Goal: Navigation & Orientation: Find specific page/section

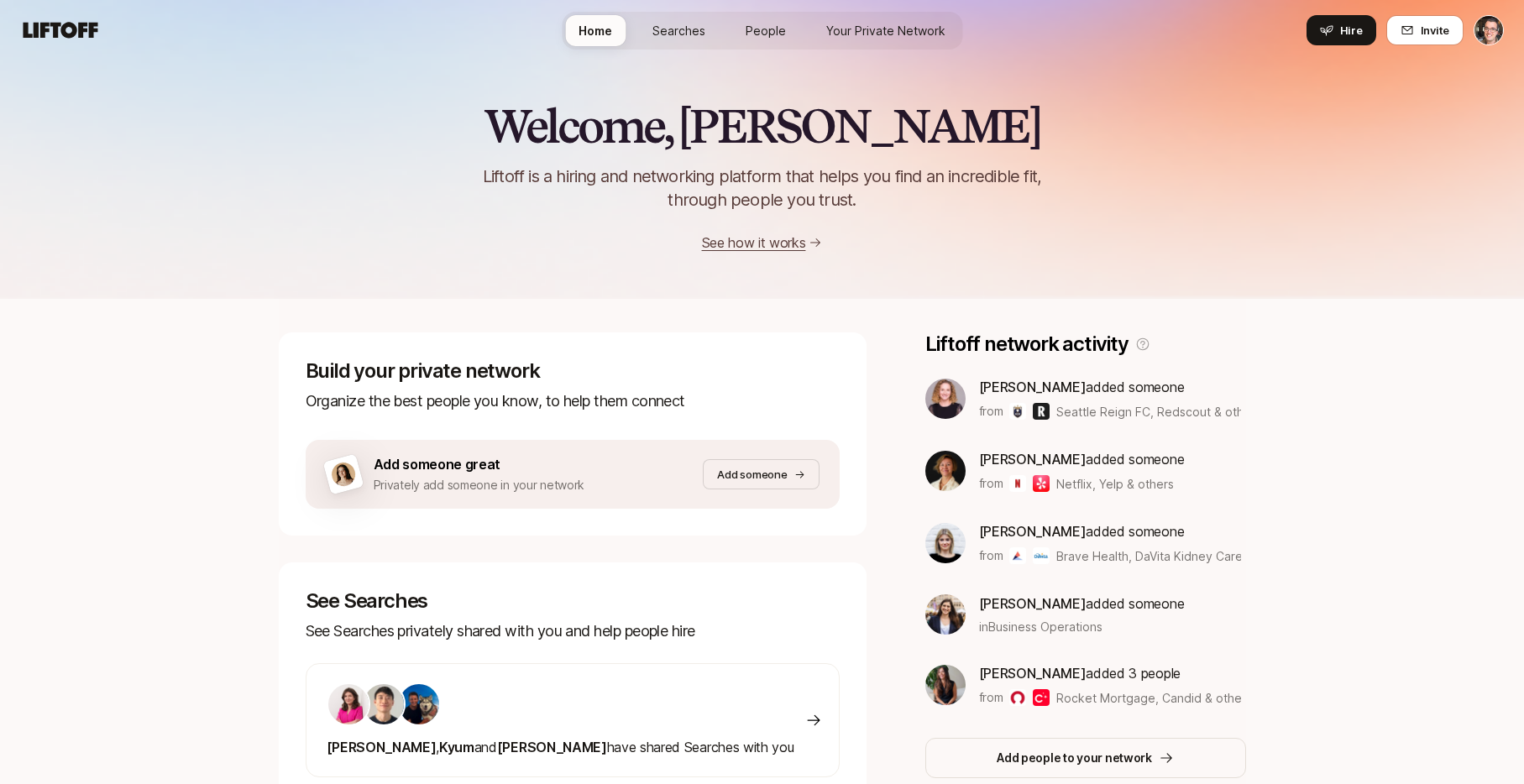
click at [323, 170] on div "Welcome, Eric 👋 Liftoff is a hiring and networking platform that helps you find…" at bounding box center [762, 177] width 1524 height 153
click at [660, 34] on span "Searches" at bounding box center [679, 31] width 53 height 18
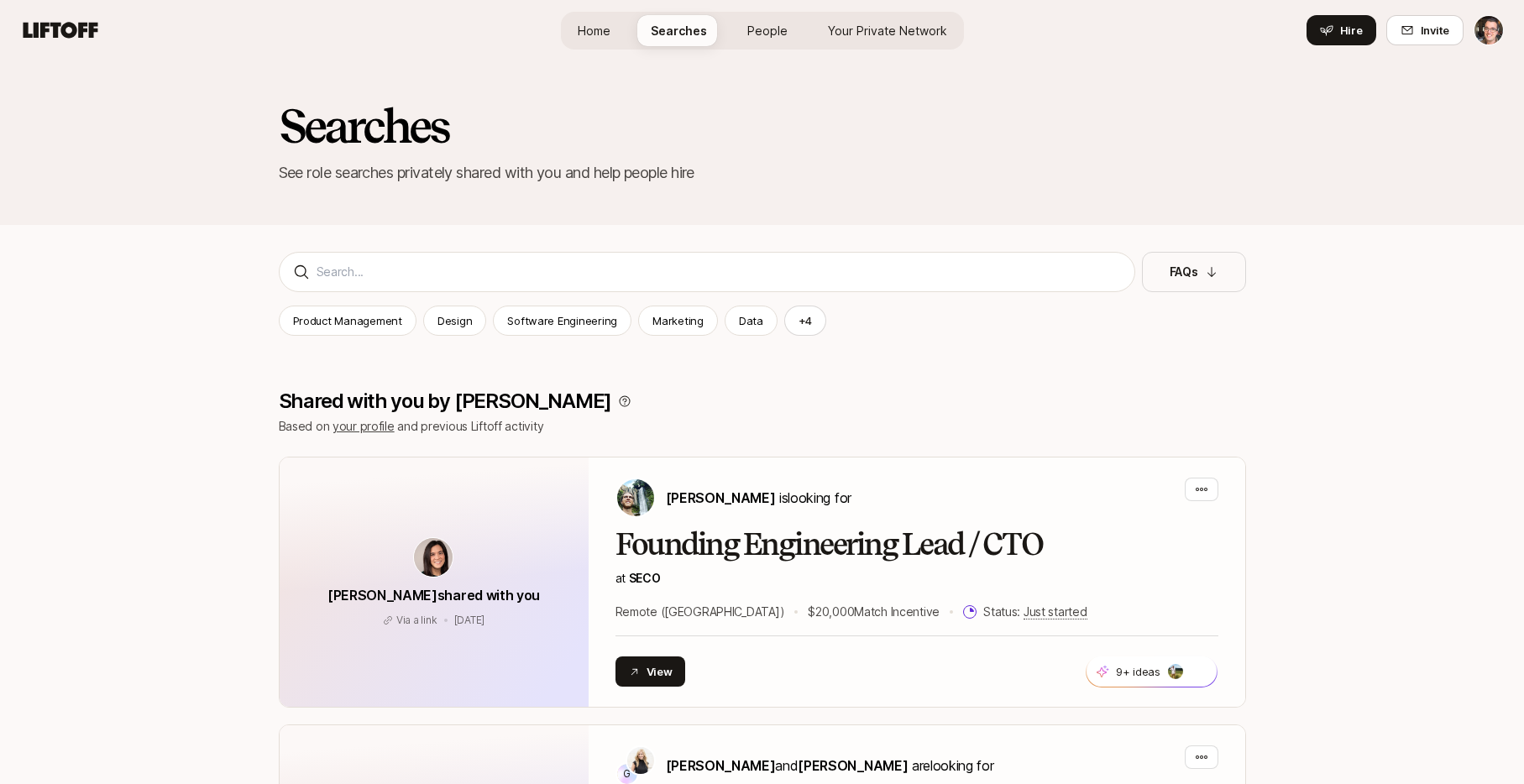
click at [604, 22] on span "Home" at bounding box center [593, 31] width 33 height 18
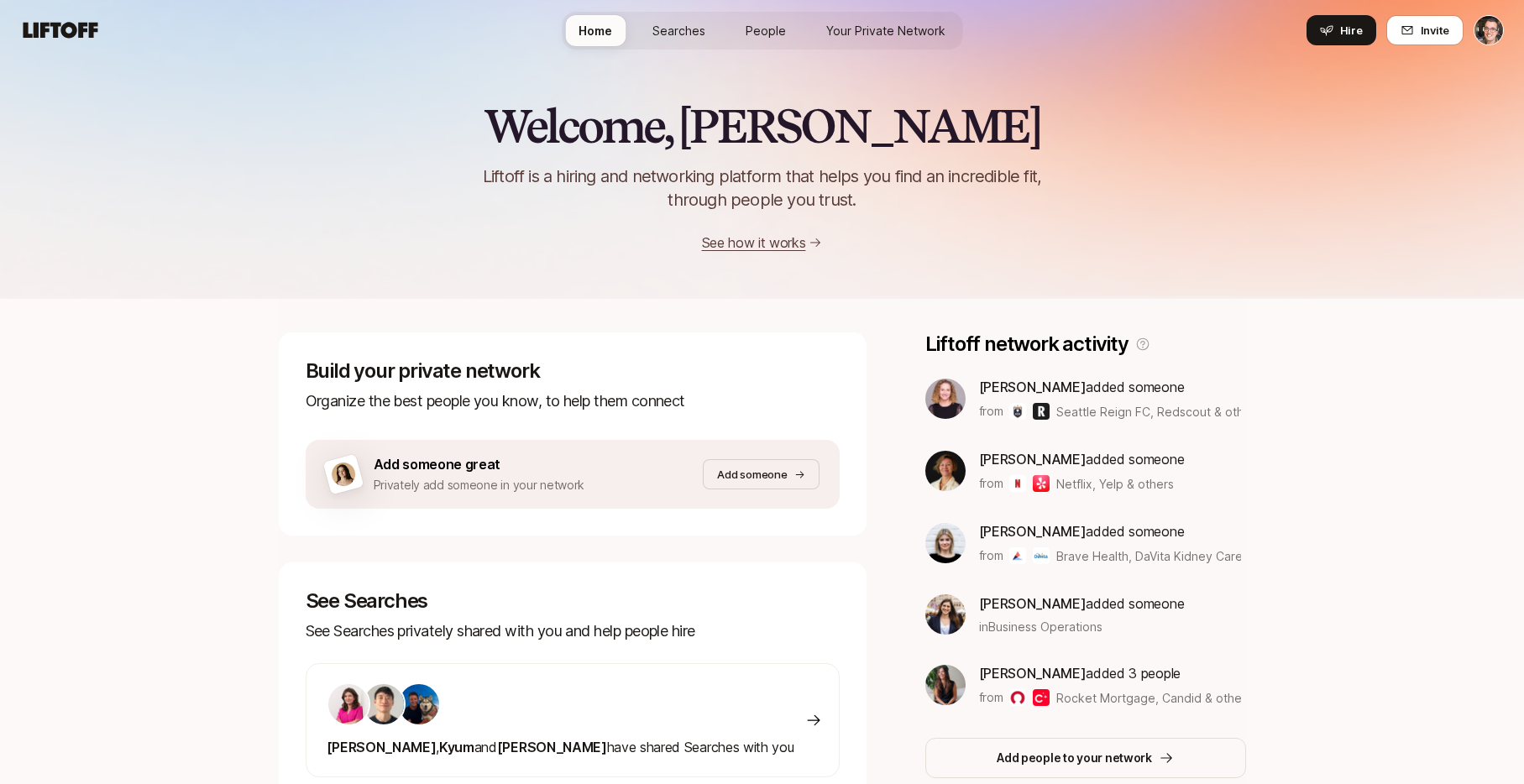
click at [683, 38] on span "Searches" at bounding box center [679, 31] width 53 height 18
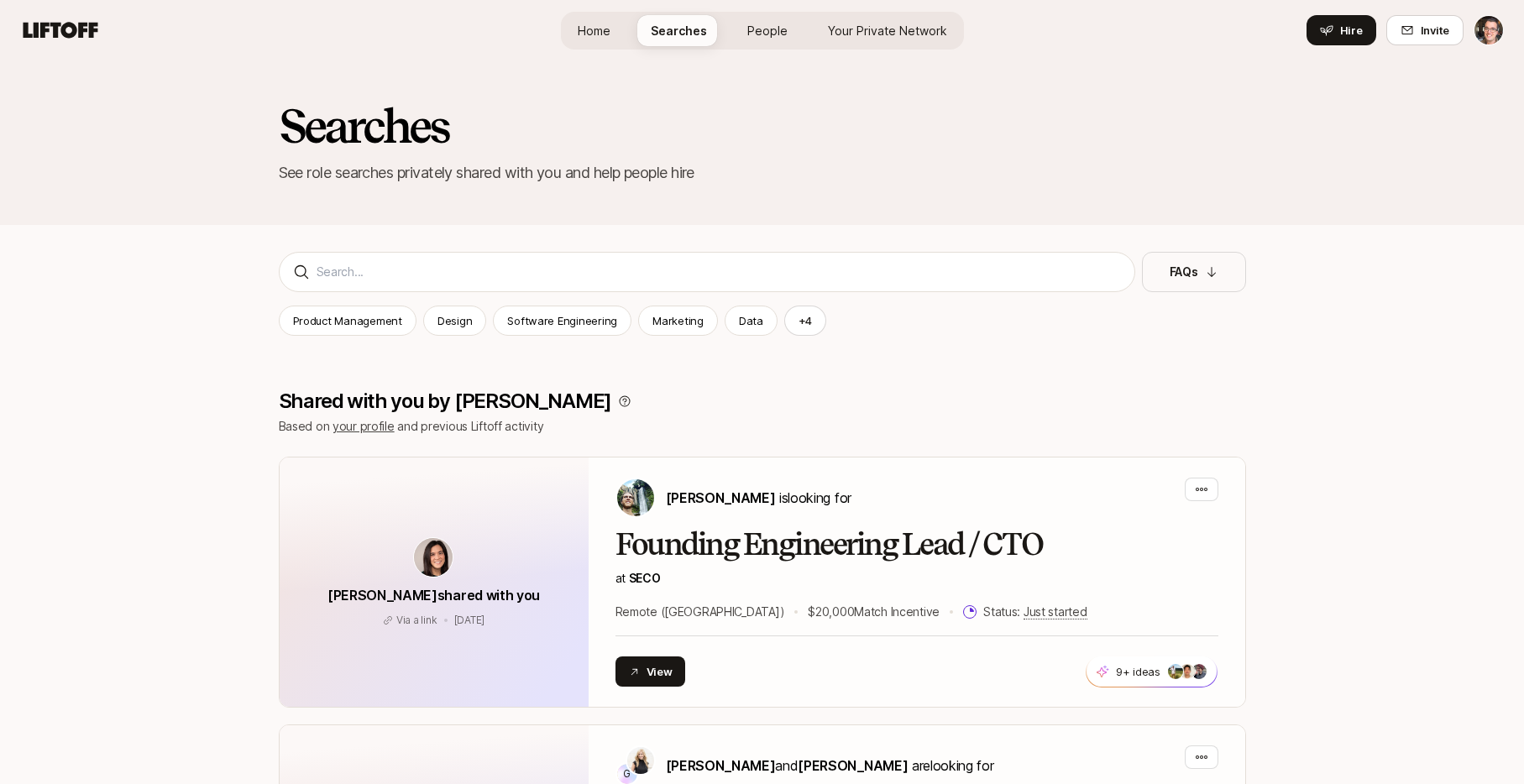
click at [616, 26] on link "Home" at bounding box center [594, 30] width 60 height 31
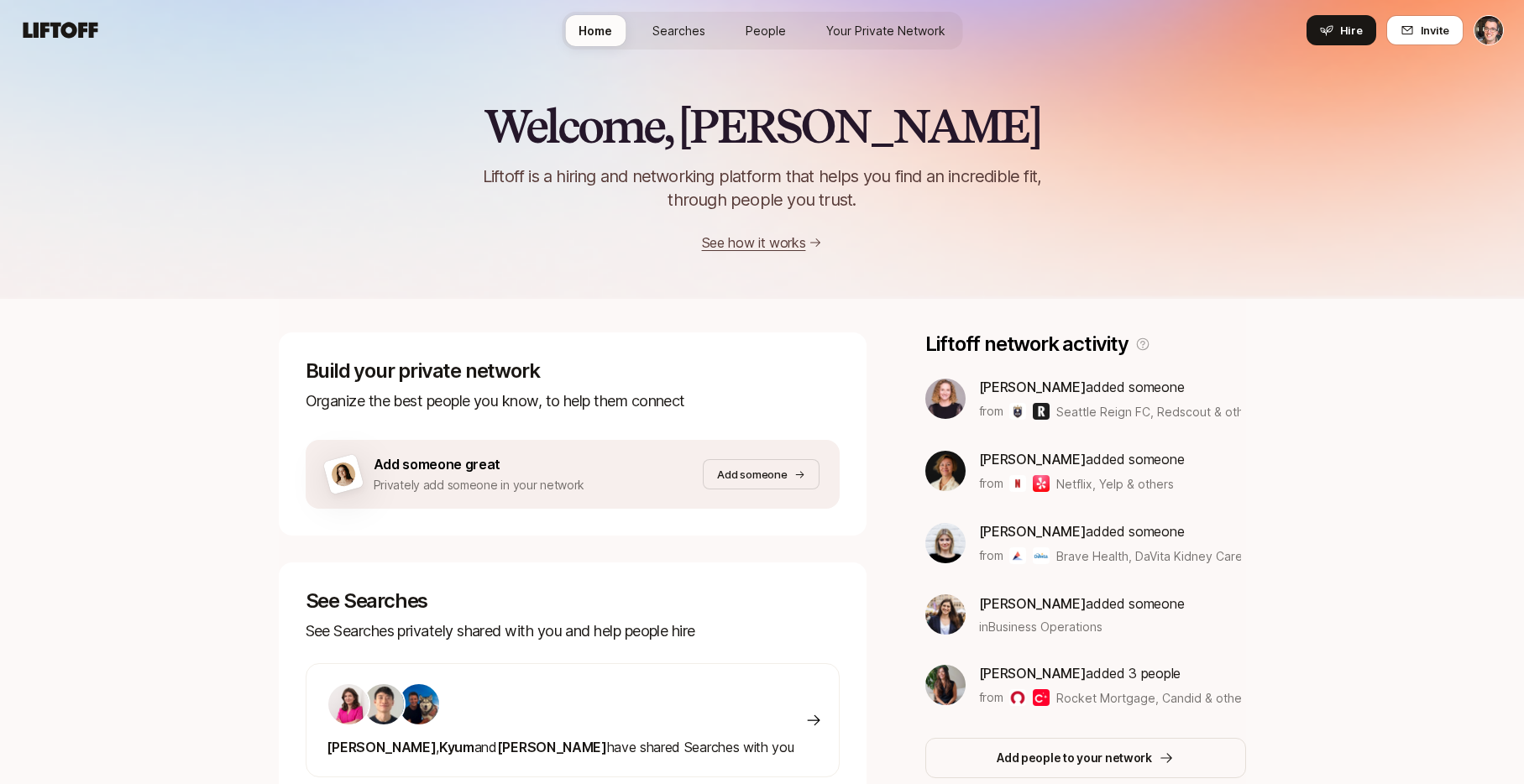
click at [749, 29] on span "People" at bounding box center [766, 31] width 41 height 18
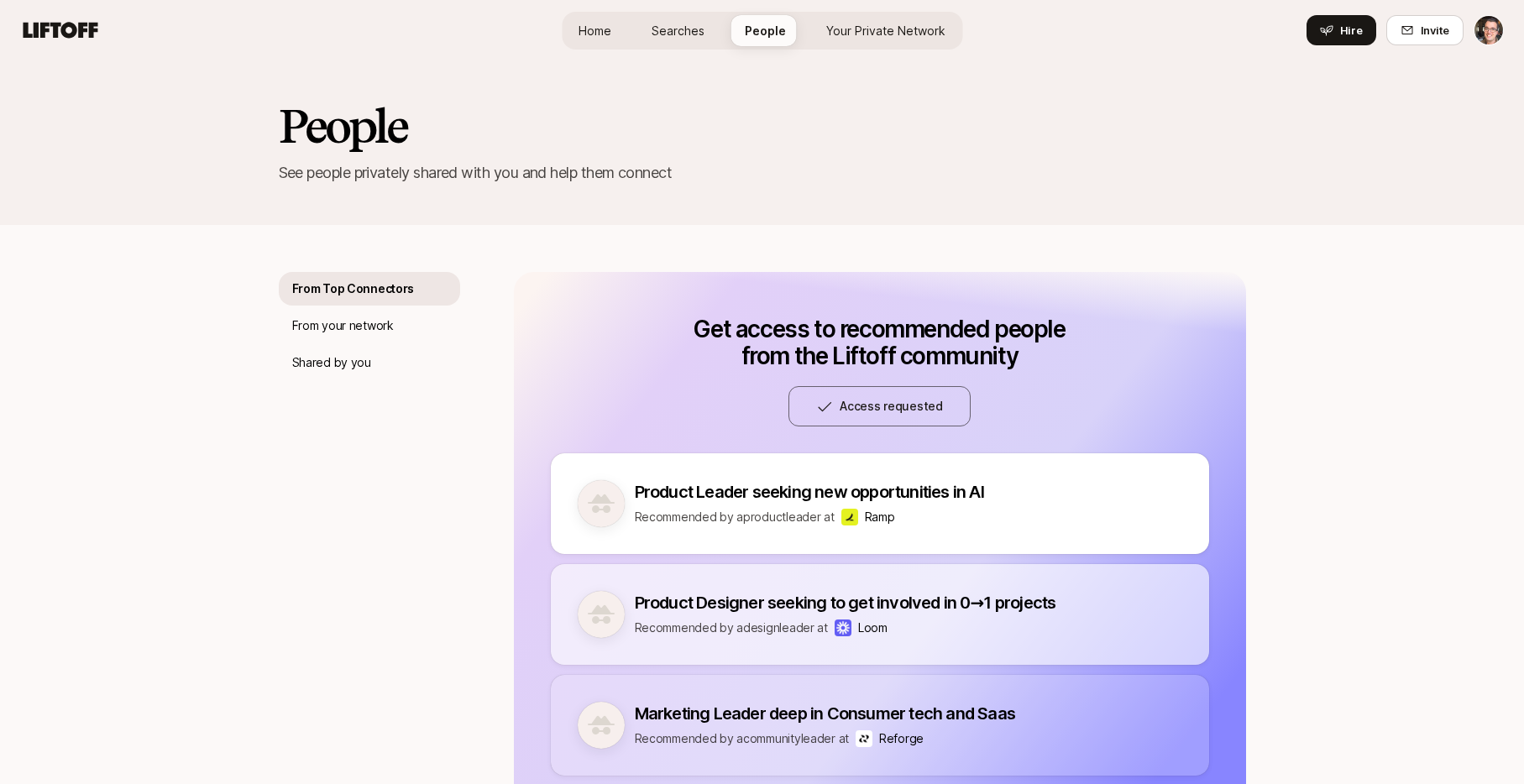
click at [678, 34] on span "Searches" at bounding box center [678, 31] width 53 height 18
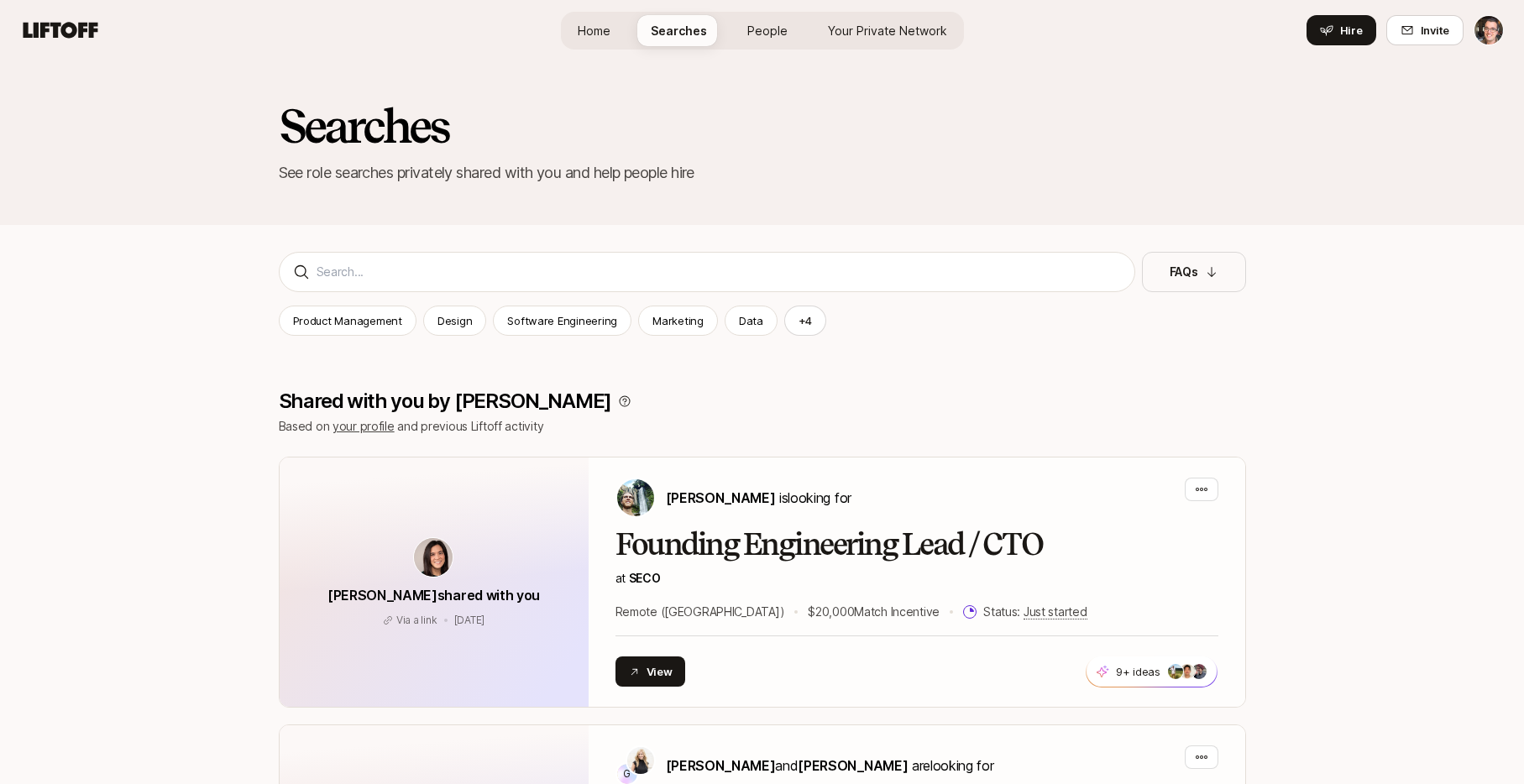
click at [762, 26] on span "People" at bounding box center [768, 31] width 41 height 18
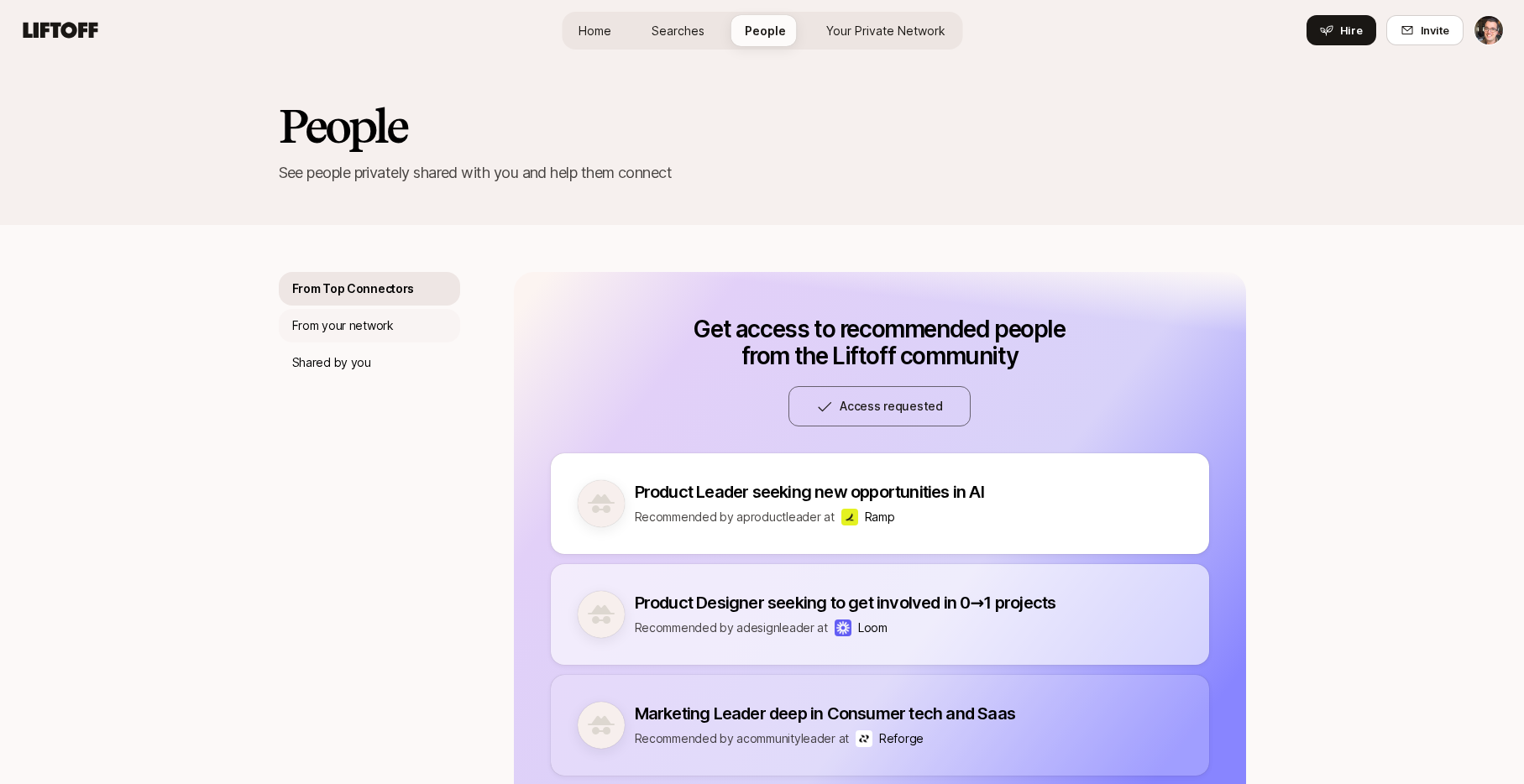
click at [389, 317] on p "From your network" at bounding box center [343, 326] width 102 height 20
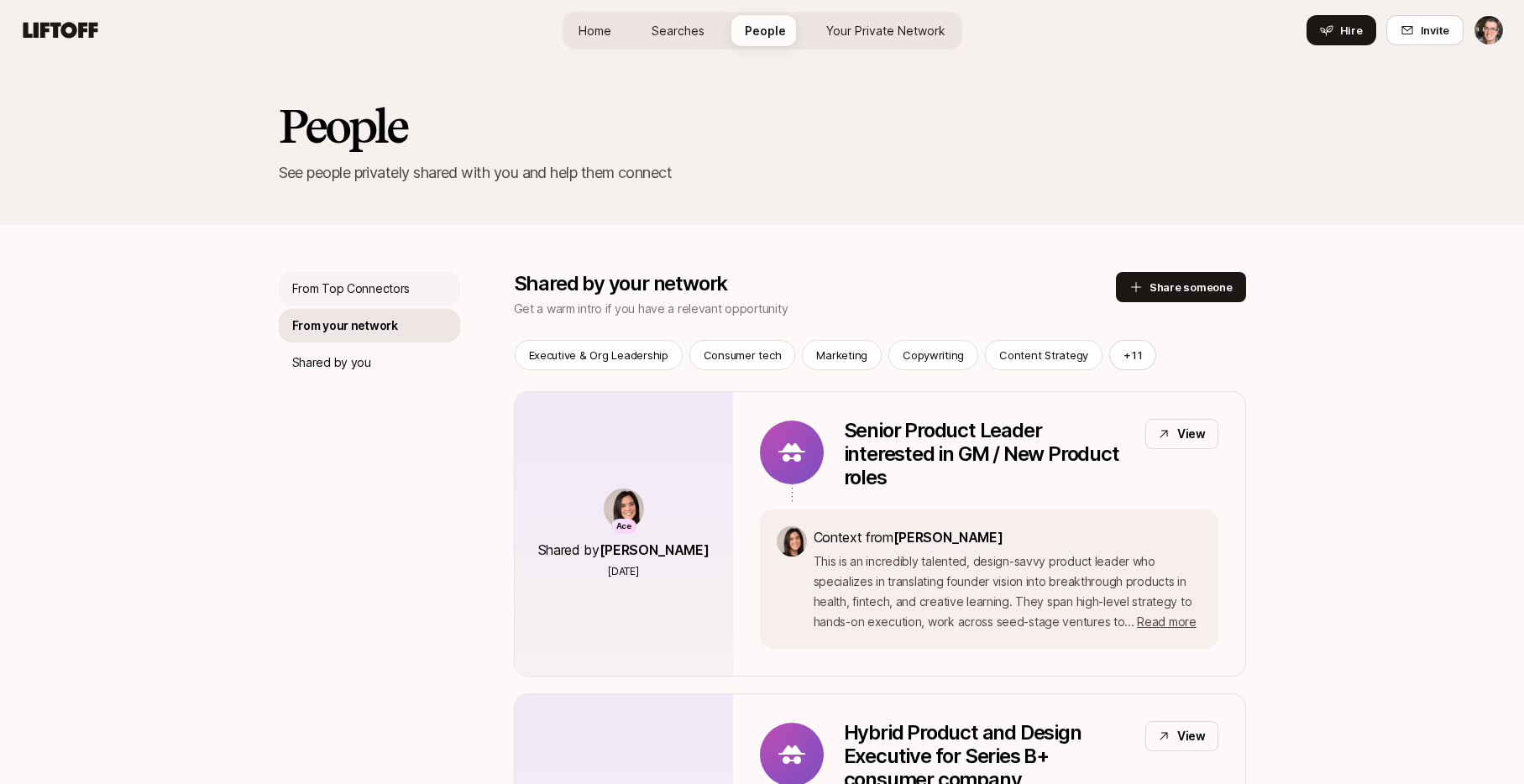
click at [378, 294] on p "From Top Connectors" at bounding box center [351, 289] width 118 height 20
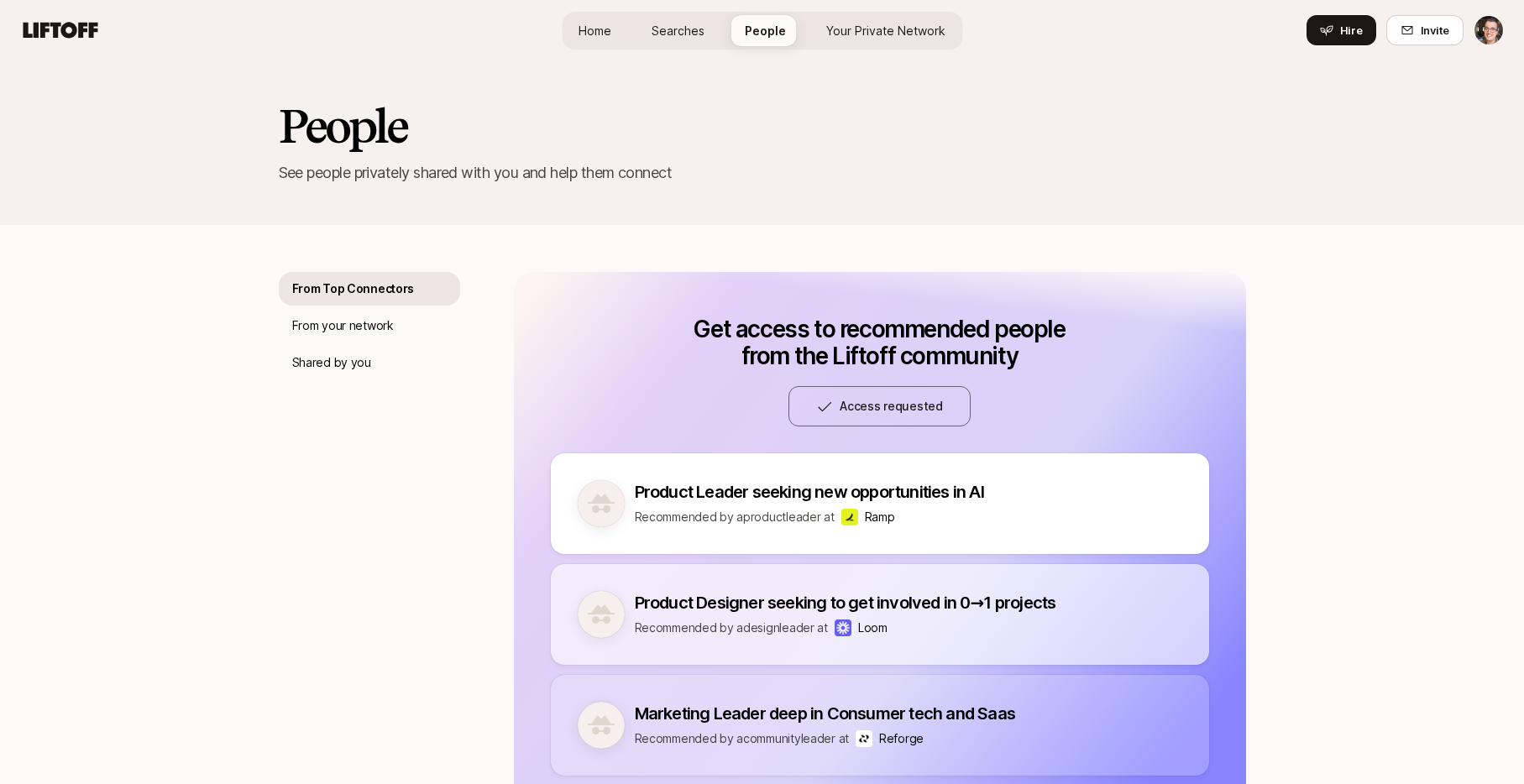
click at [689, 32] on span "Searches" at bounding box center [678, 31] width 53 height 18
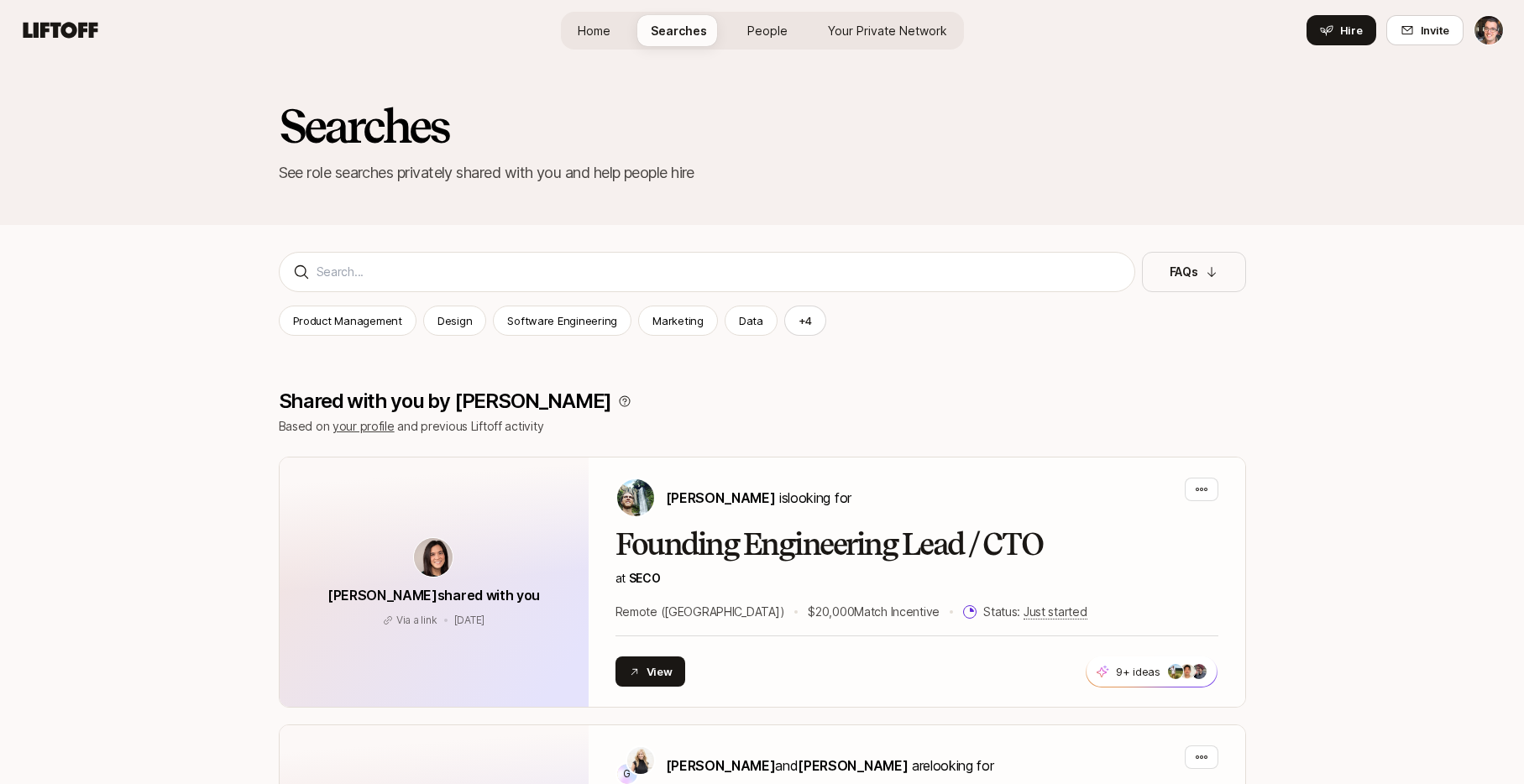
click at [870, 26] on span "Your Private Network" at bounding box center [887, 31] width 119 height 18
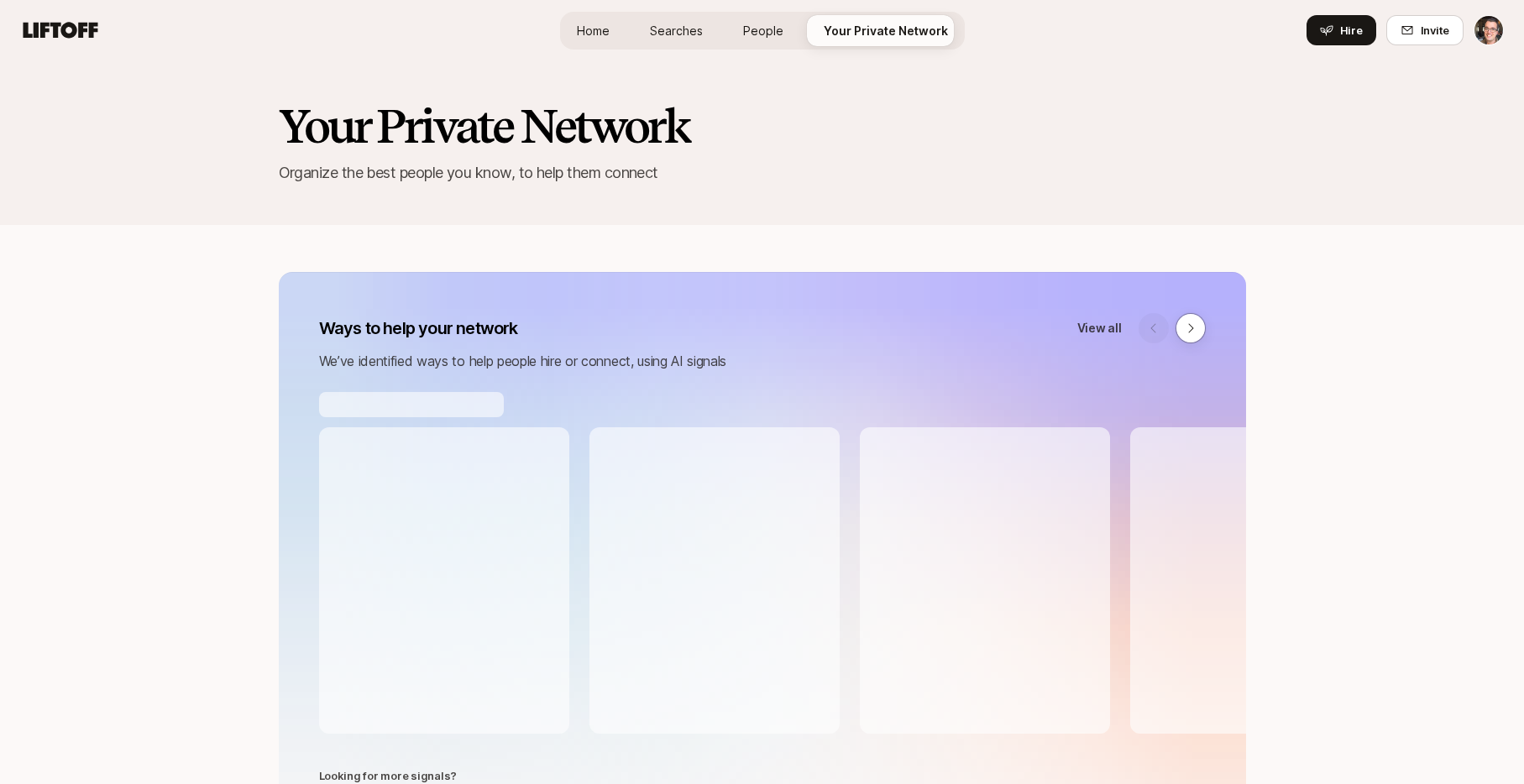
click at [600, 29] on span "Home" at bounding box center [592, 31] width 33 height 18
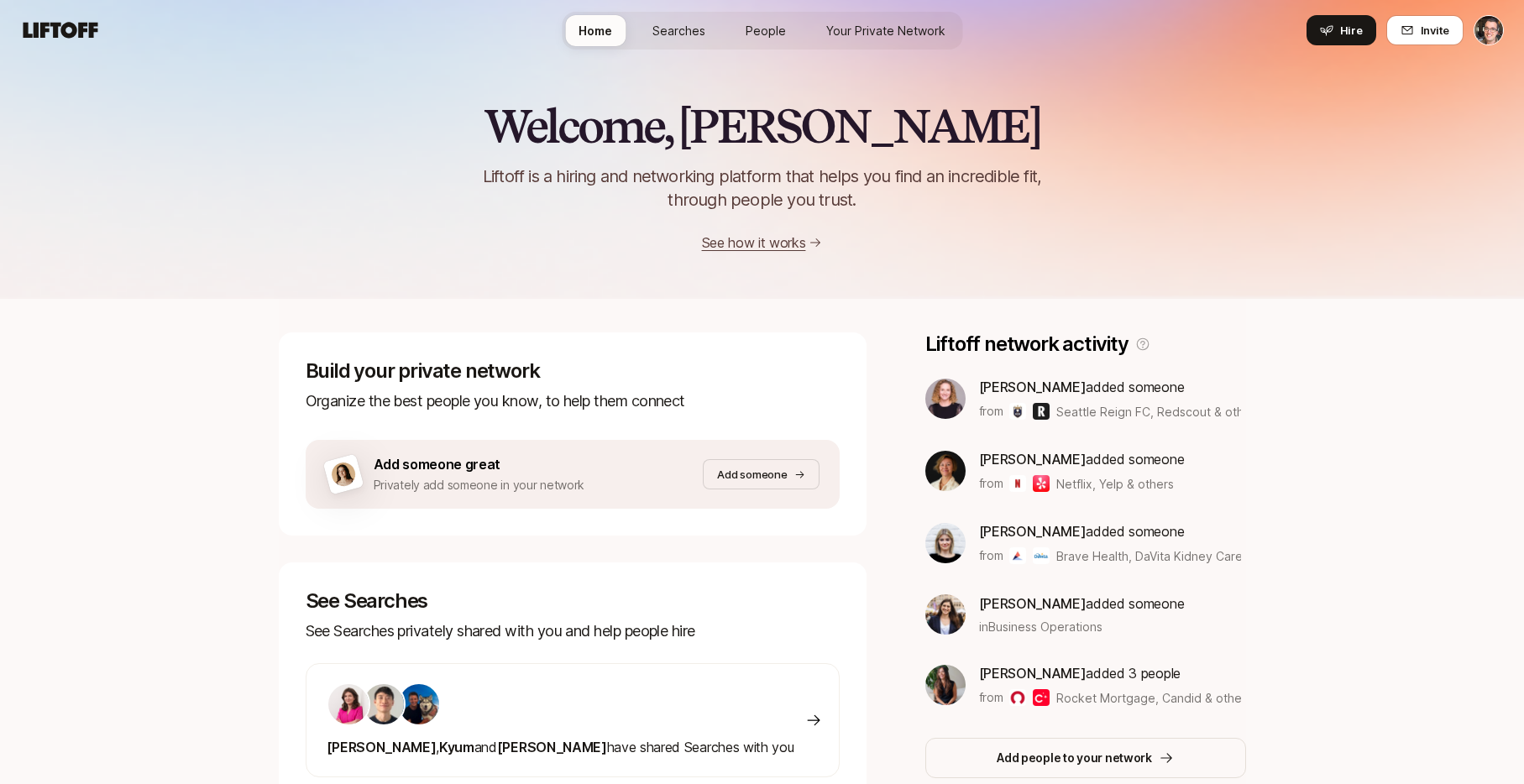
click at [878, 31] on span "Your Private Network" at bounding box center [886, 31] width 119 height 18
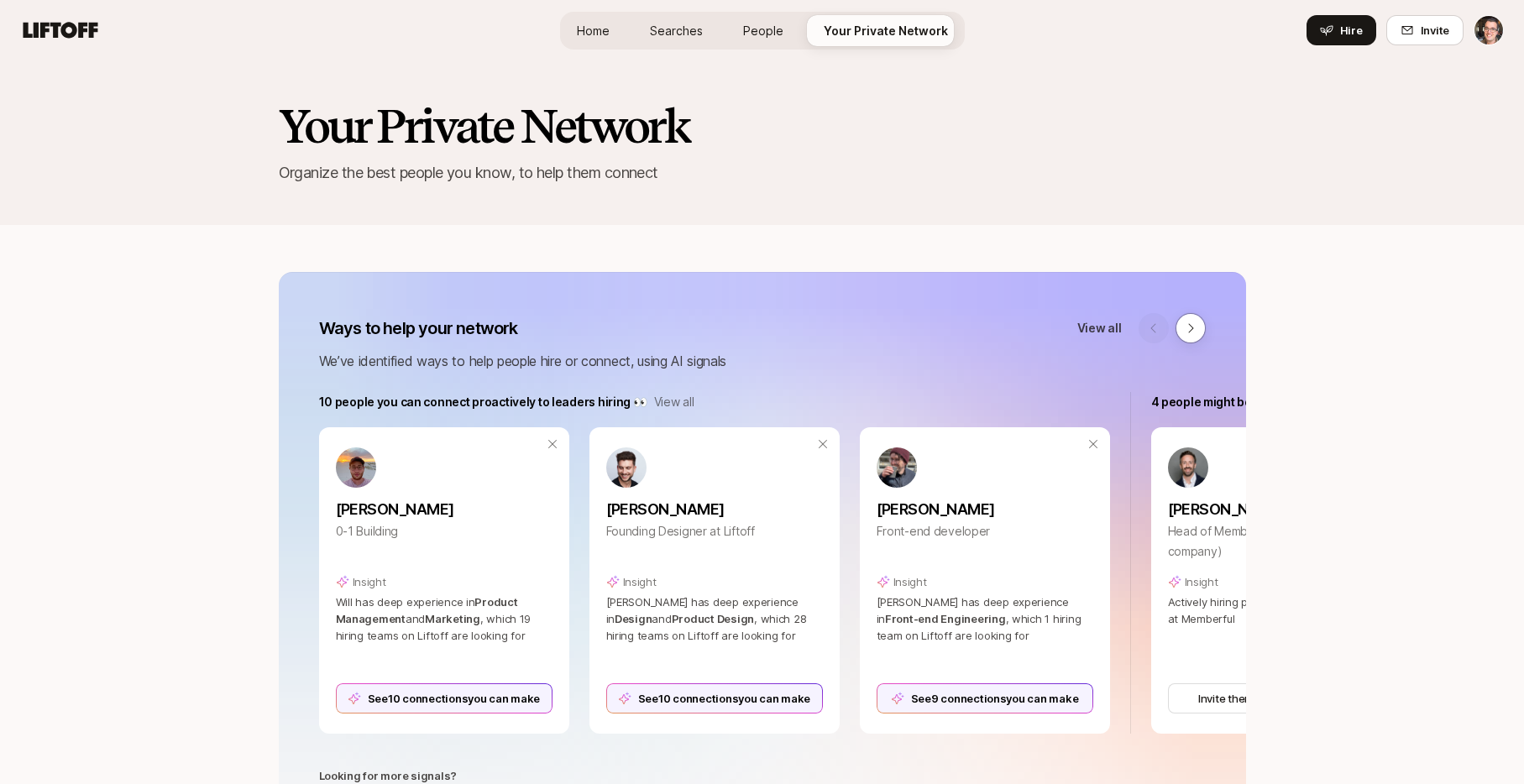
click at [79, 23] on icon at bounding box center [61, 30] width 75 height 16
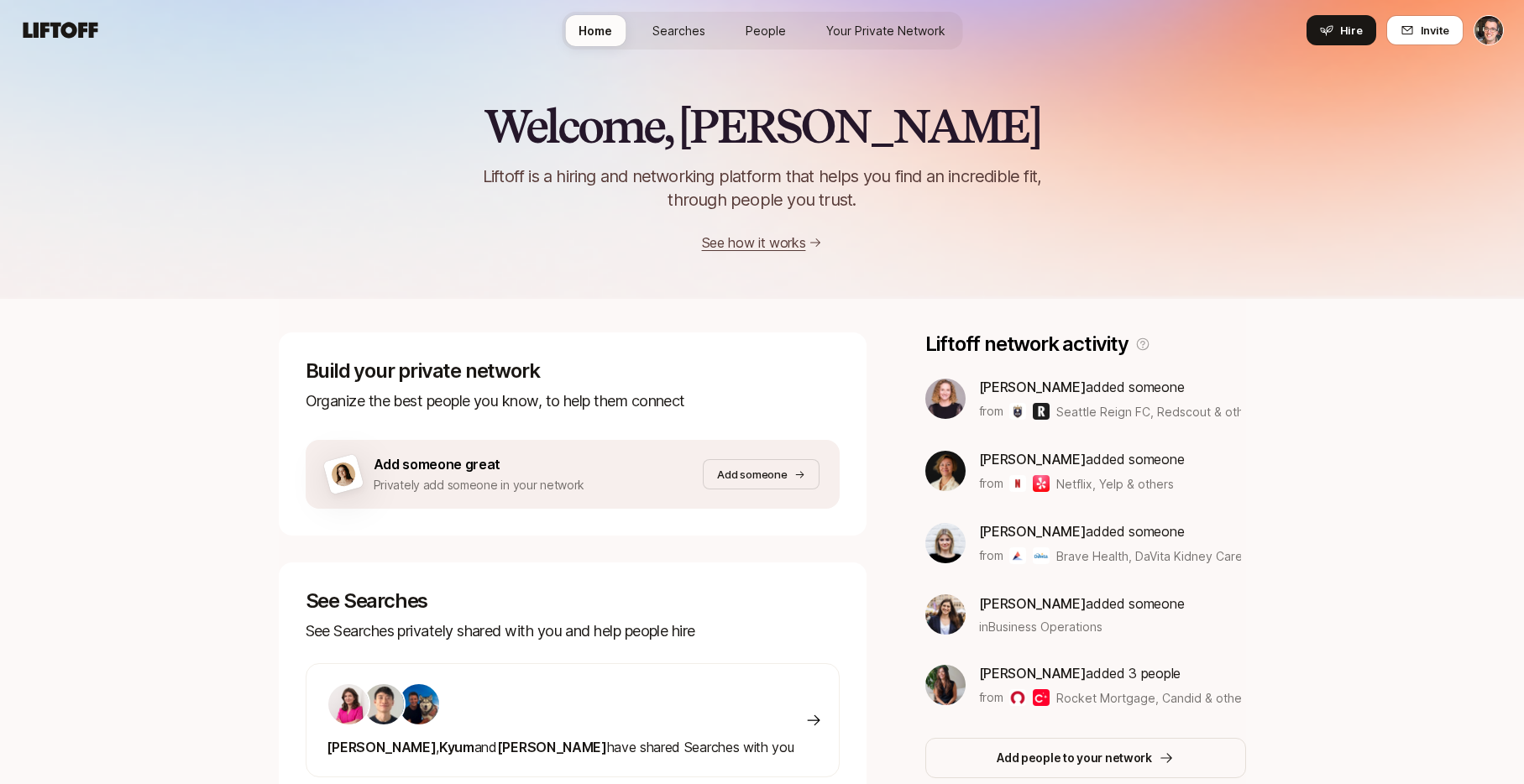
click at [78, 38] on icon at bounding box center [60, 30] width 80 height 24
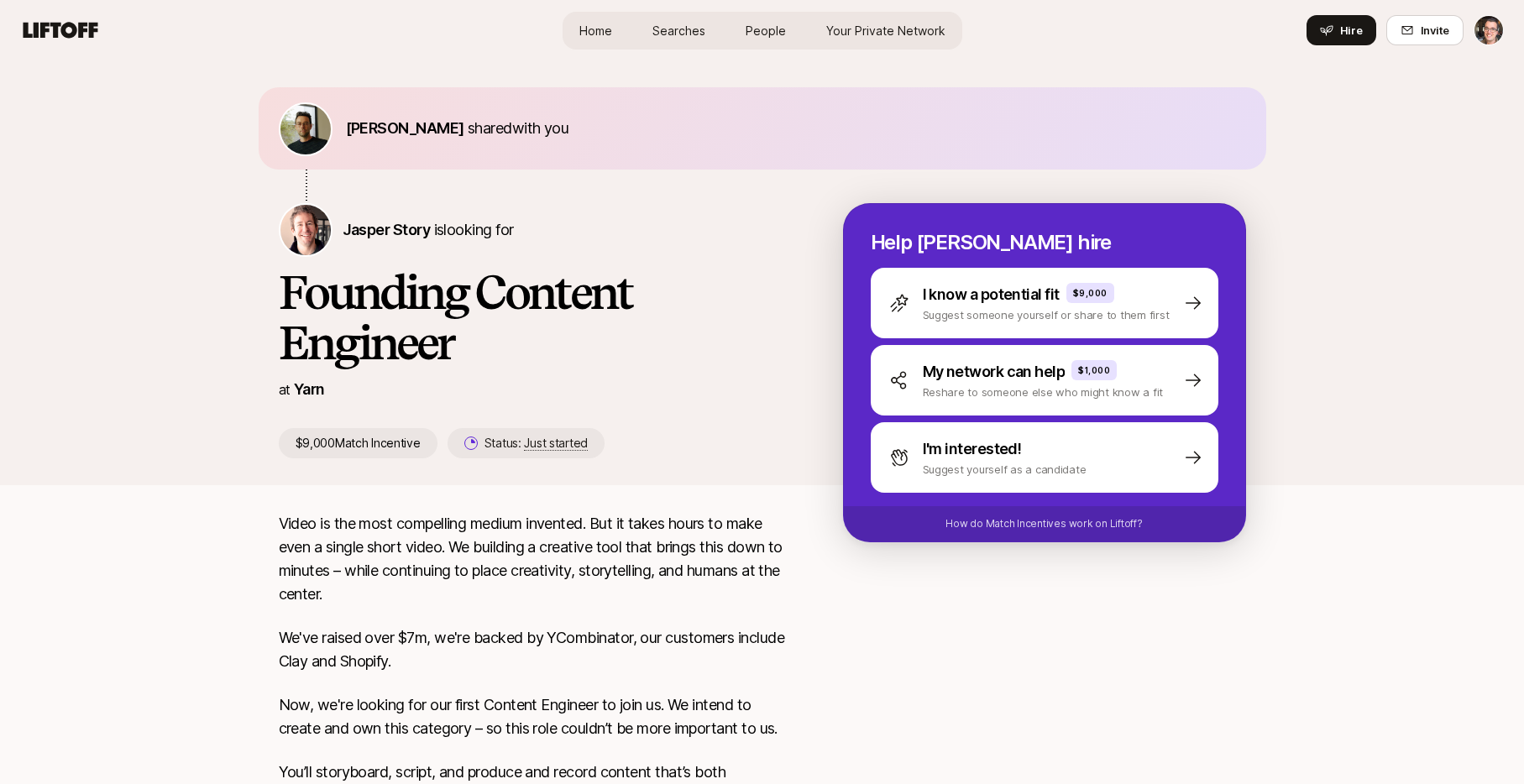
click at [690, 22] on span "Searches" at bounding box center [679, 31] width 53 height 18
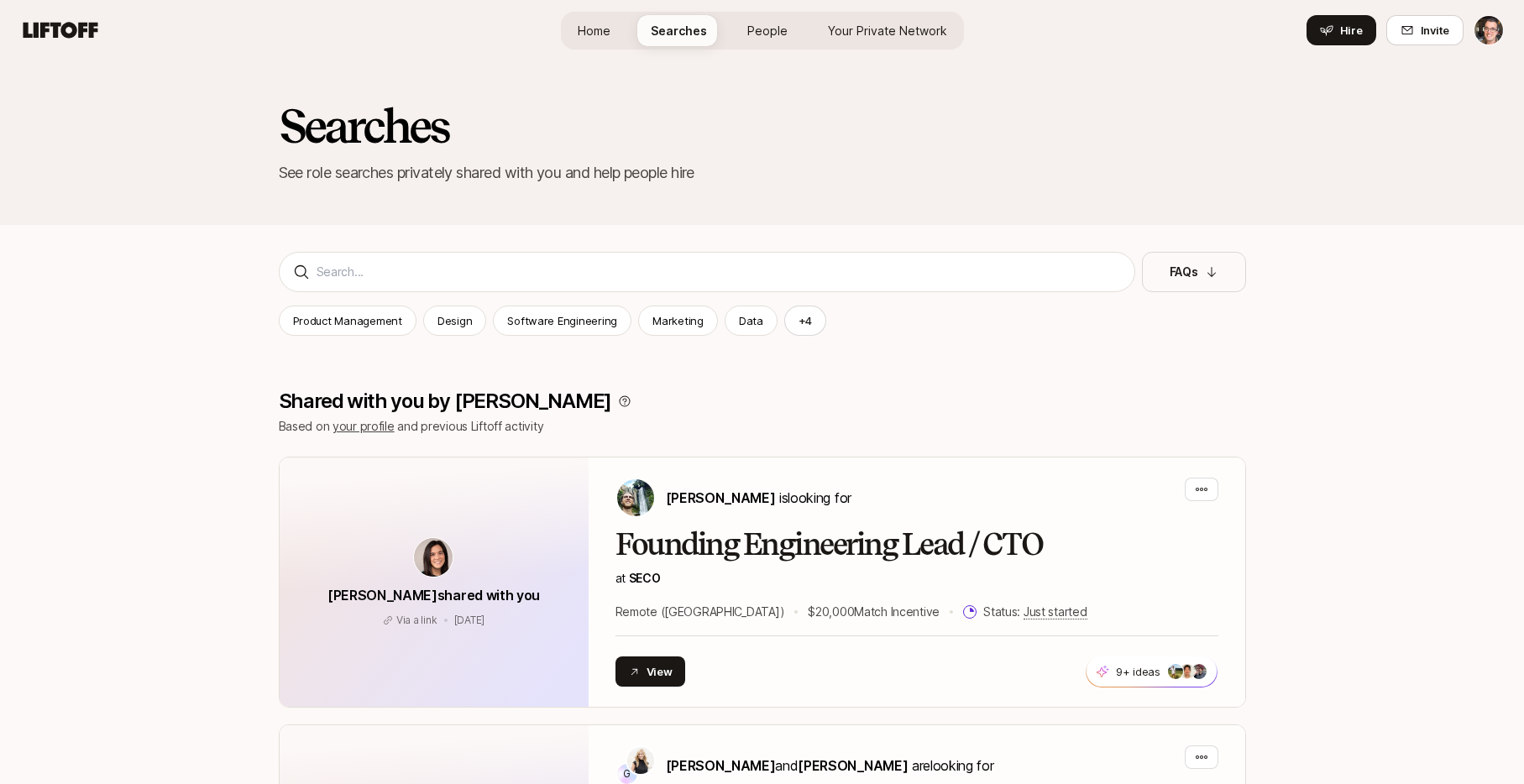
click at [741, 37] on link "People" at bounding box center [767, 30] width 67 height 31
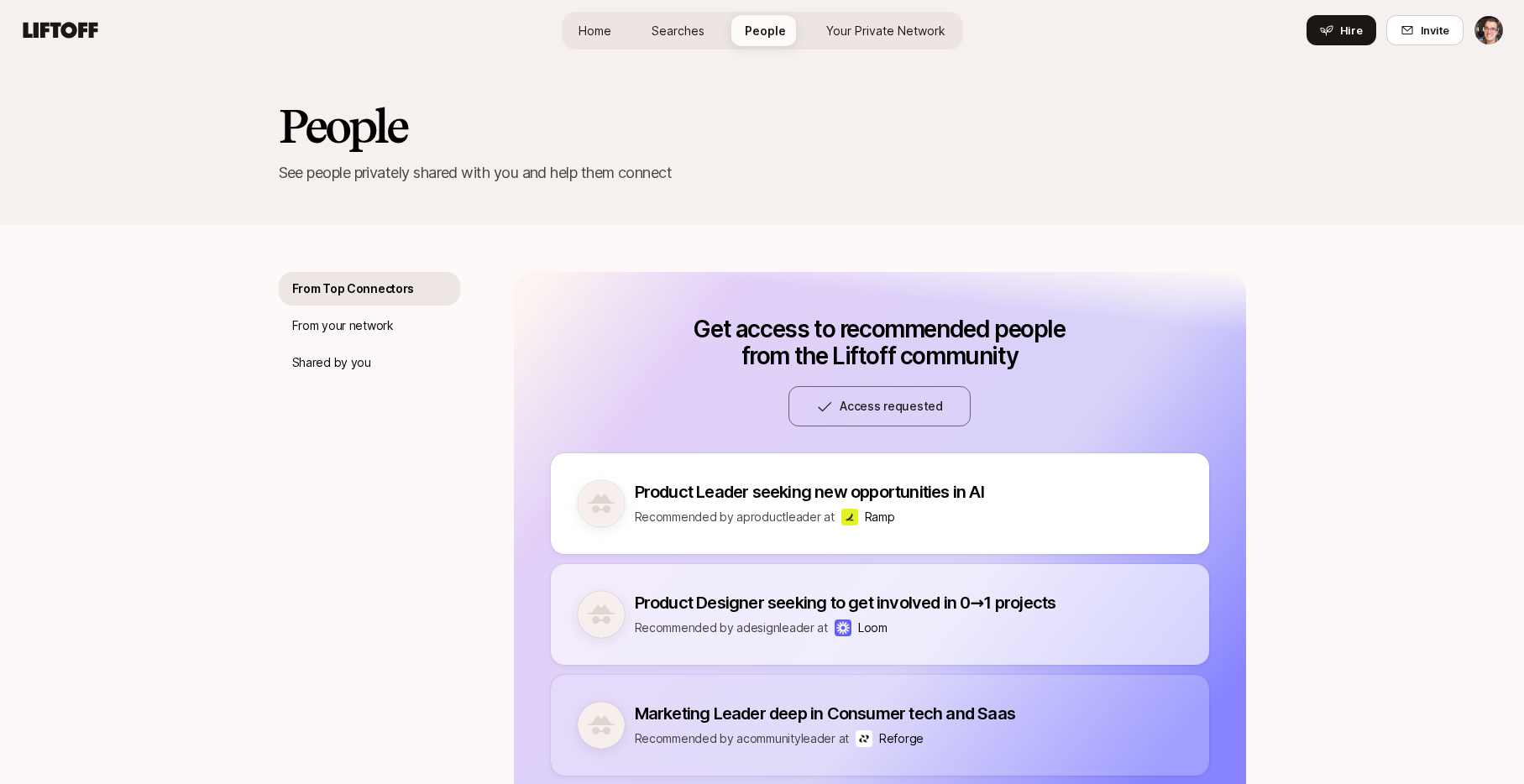
click at [577, 33] on link "Home" at bounding box center [595, 30] width 60 height 31
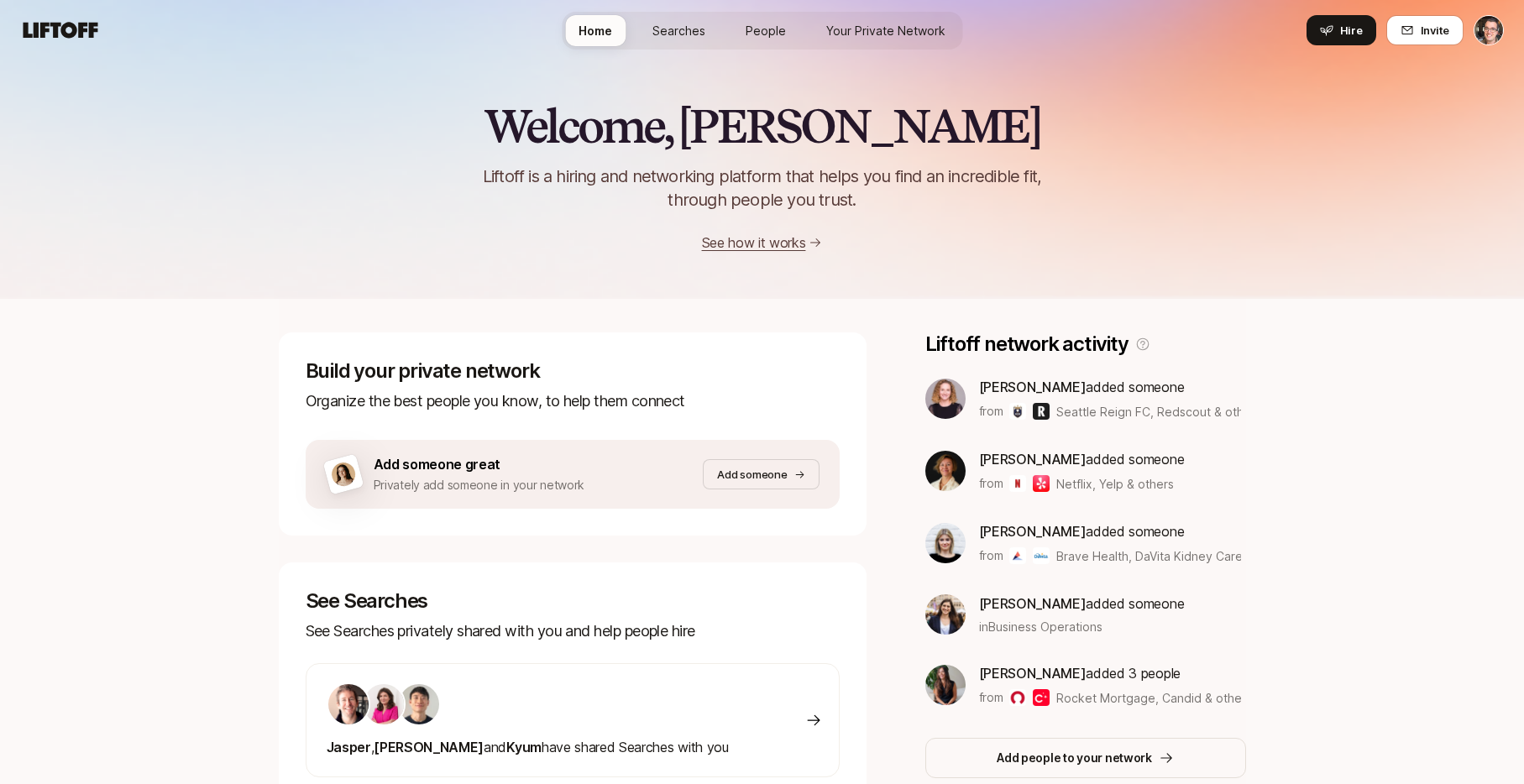
click at [836, 41] on link "Your Private Network" at bounding box center [886, 30] width 147 height 31
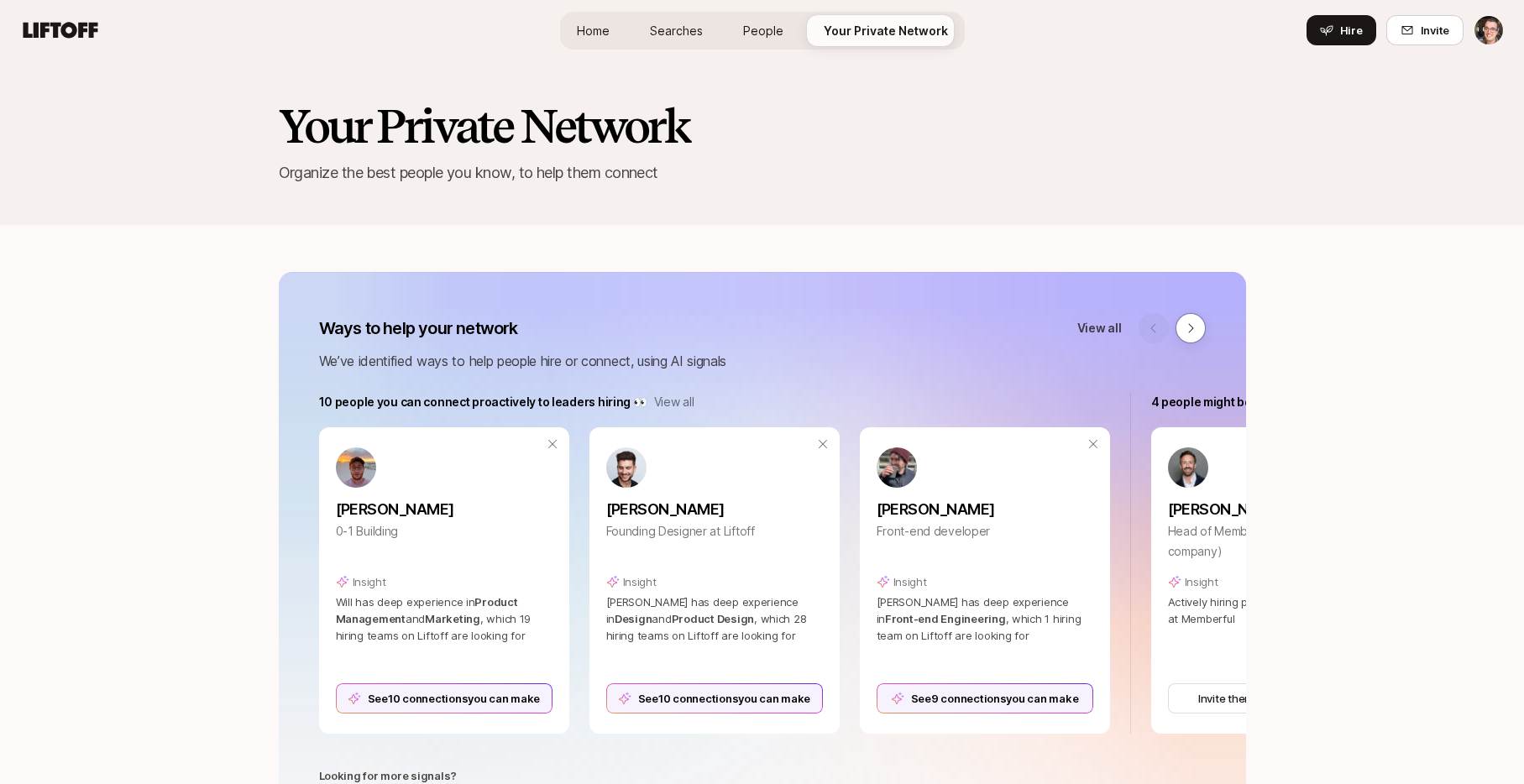
click at [662, 25] on span "Searches" at bounding box center [676, 31] width 53 height 18
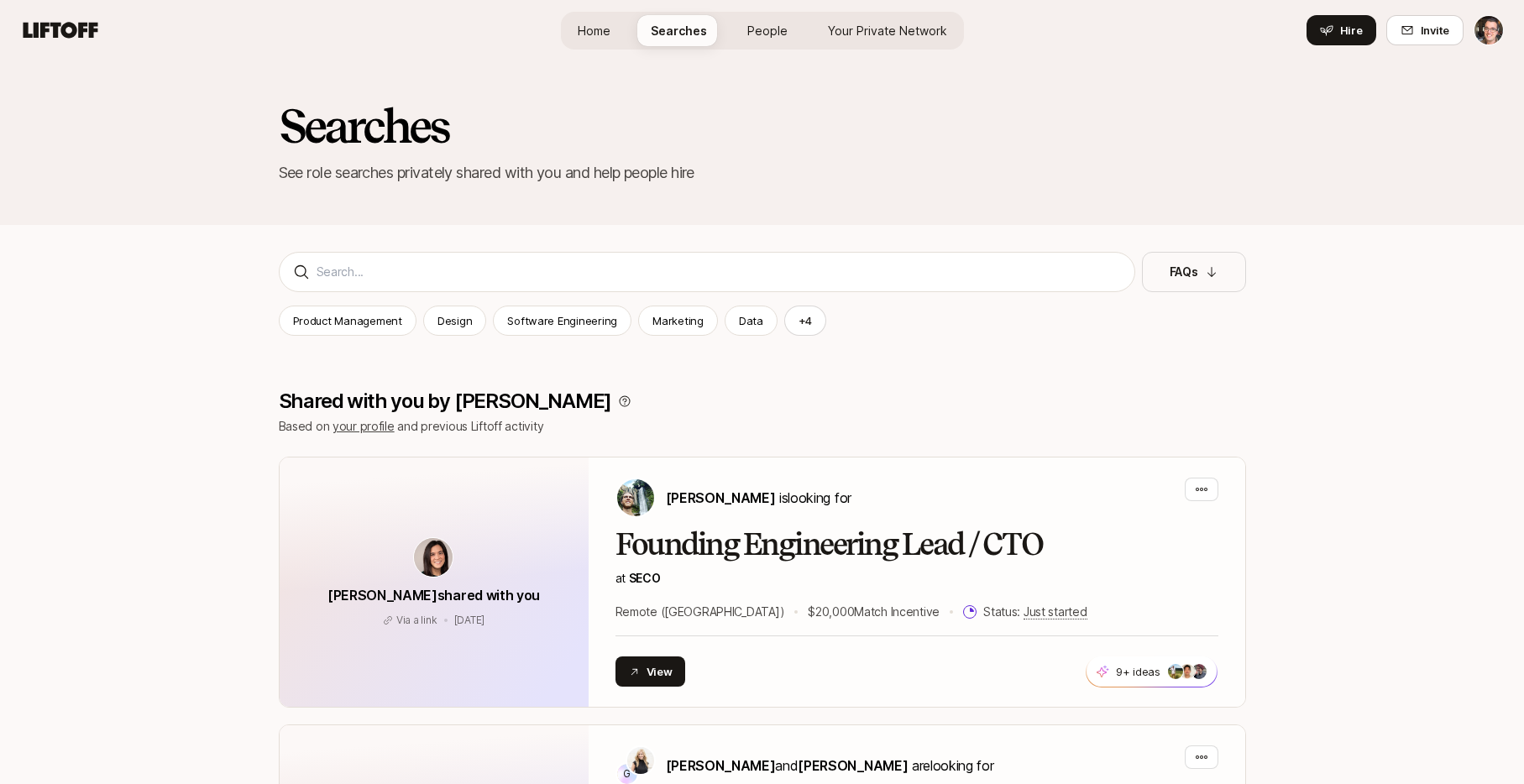
click at [859, 26] on span "Your Private Network" at bounding box center [887, 31] width 119 height 18
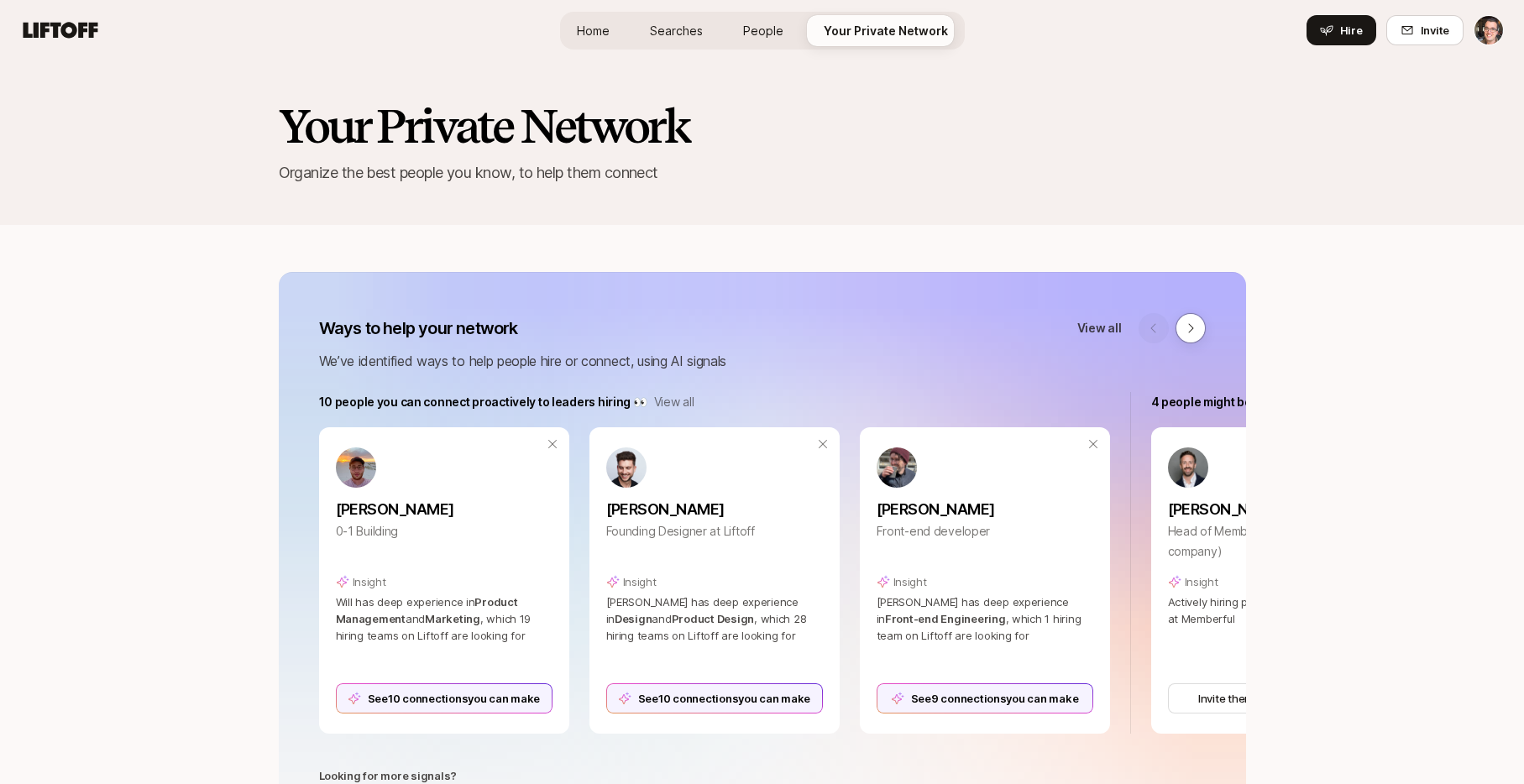
click at [758, 22] on span "People" at bounding box center [764, 31] width 41 height 18
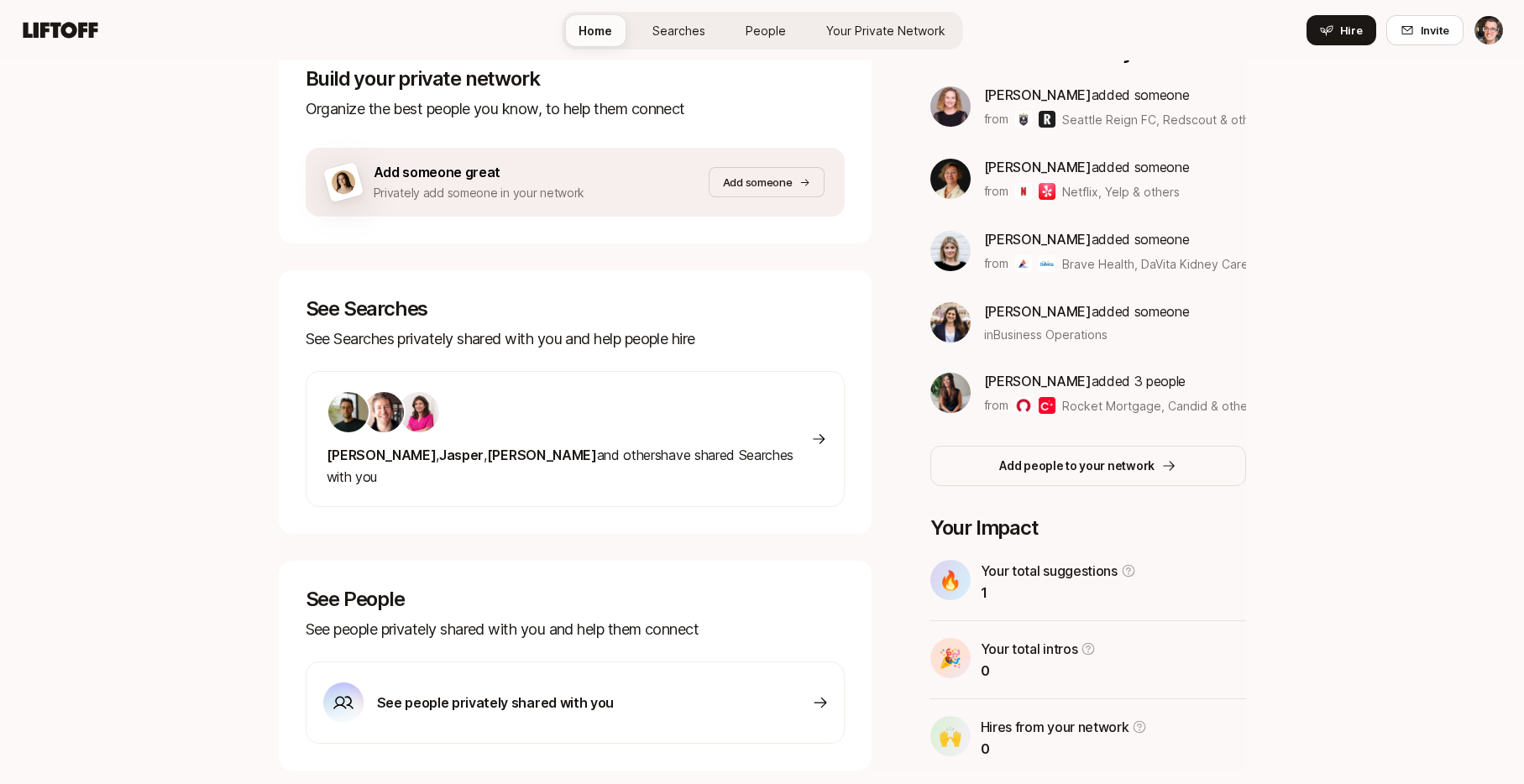
scroll to position [274, 0]
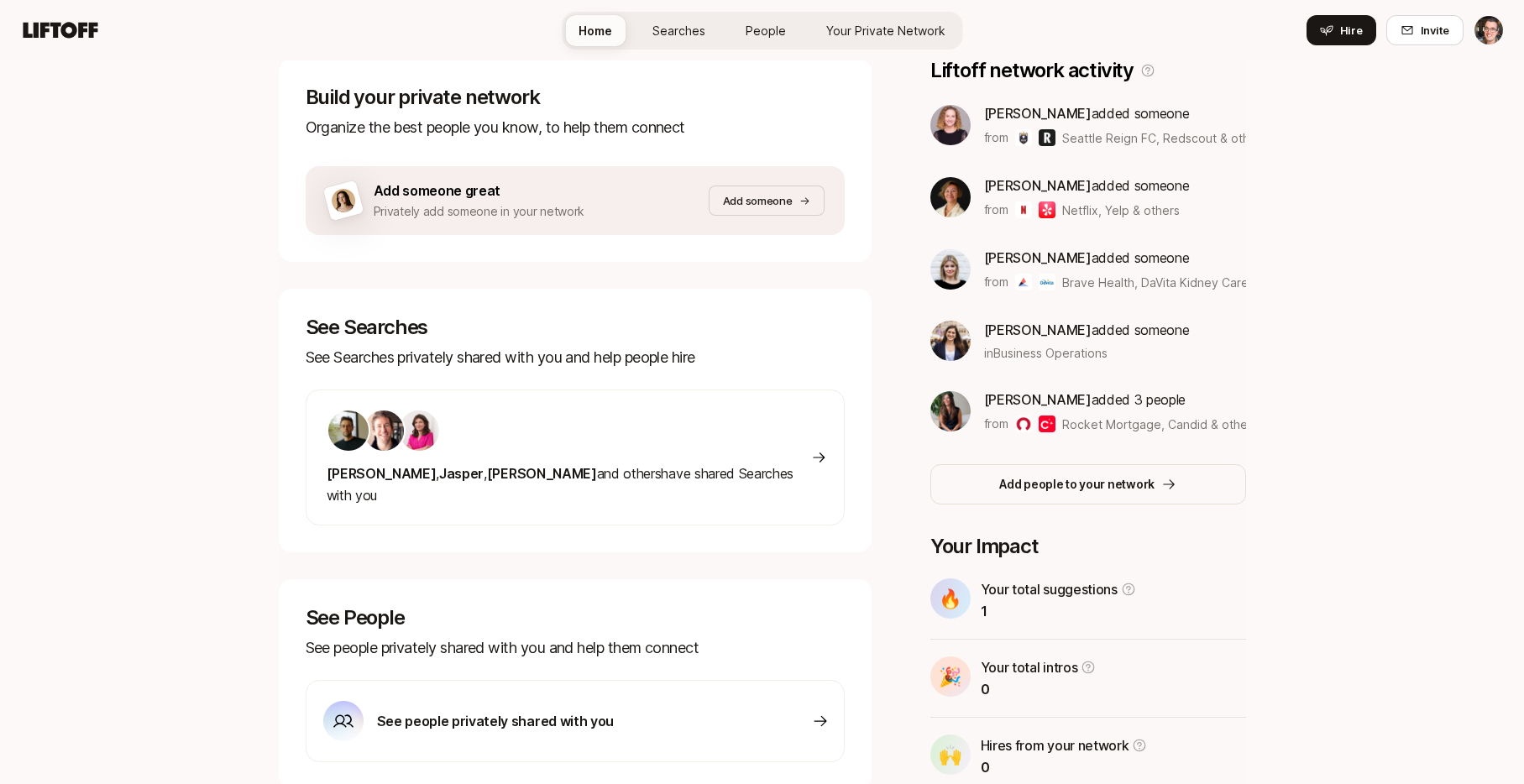
click at [629, 445] on div at bounding box center [570, 430] width 486 height 43
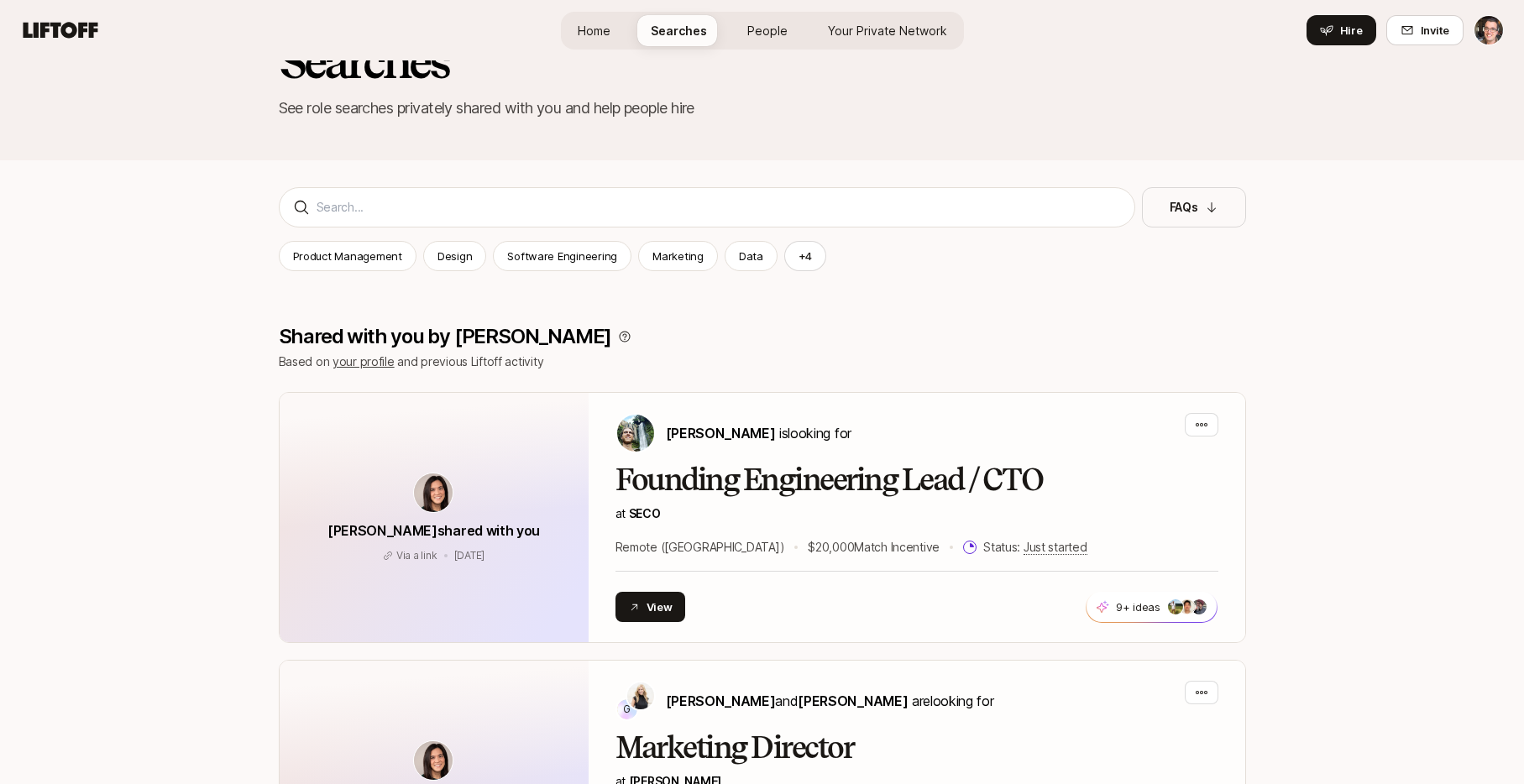
scroll to position [61, 0]
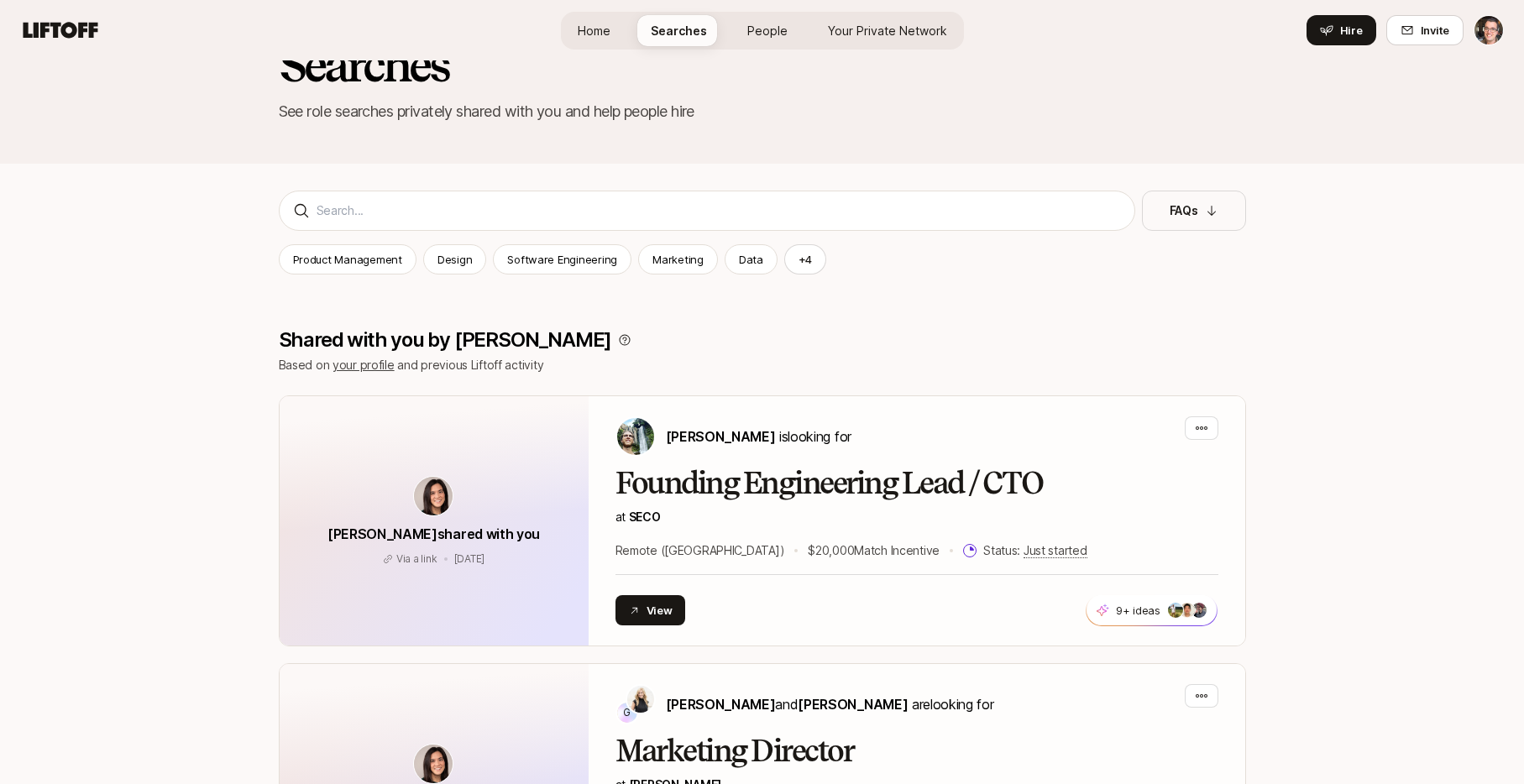
click at [597, 29] on span "Home" at bounding box center [593, 31] width 33 height 18
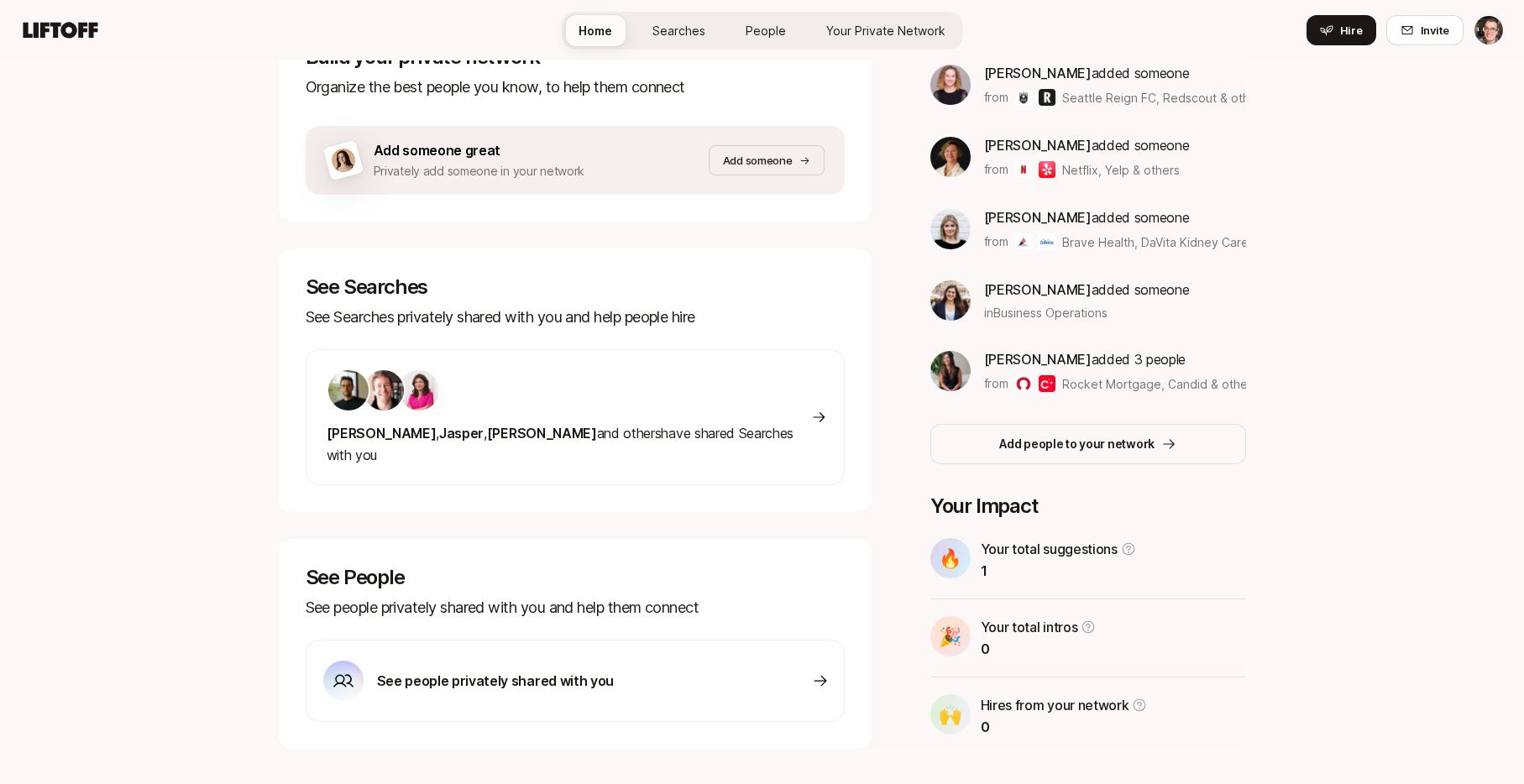
scroll to position [335, 0]
